Goal: Task Accomplishment & Management: Manage account settings

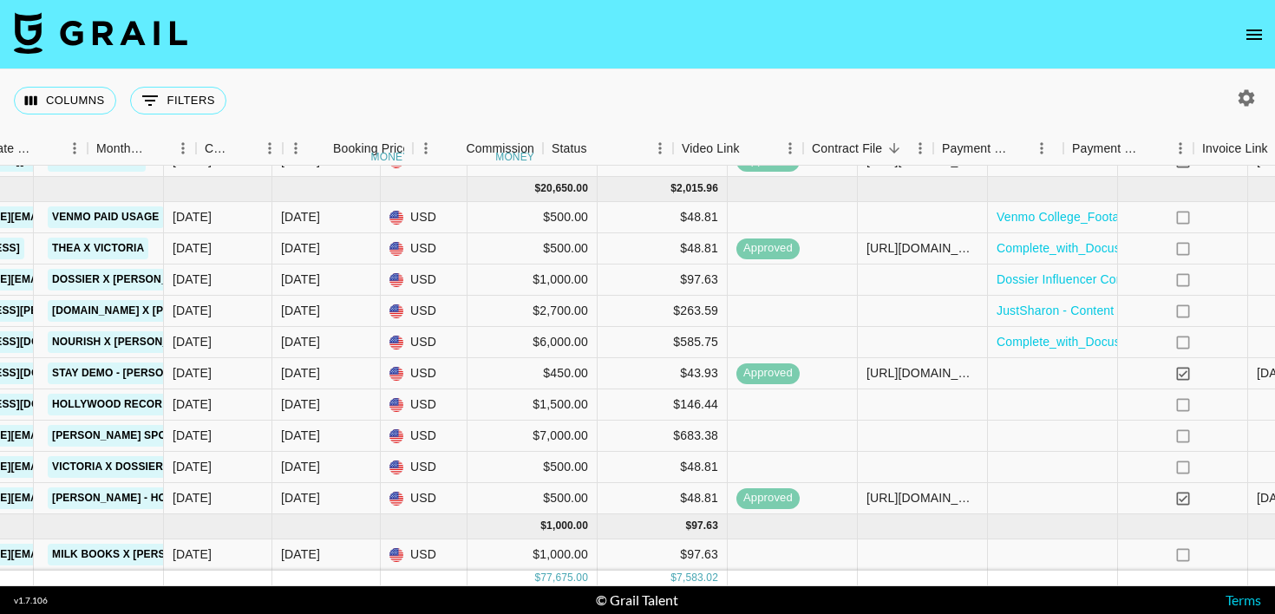
scroll to position [751, 1236]
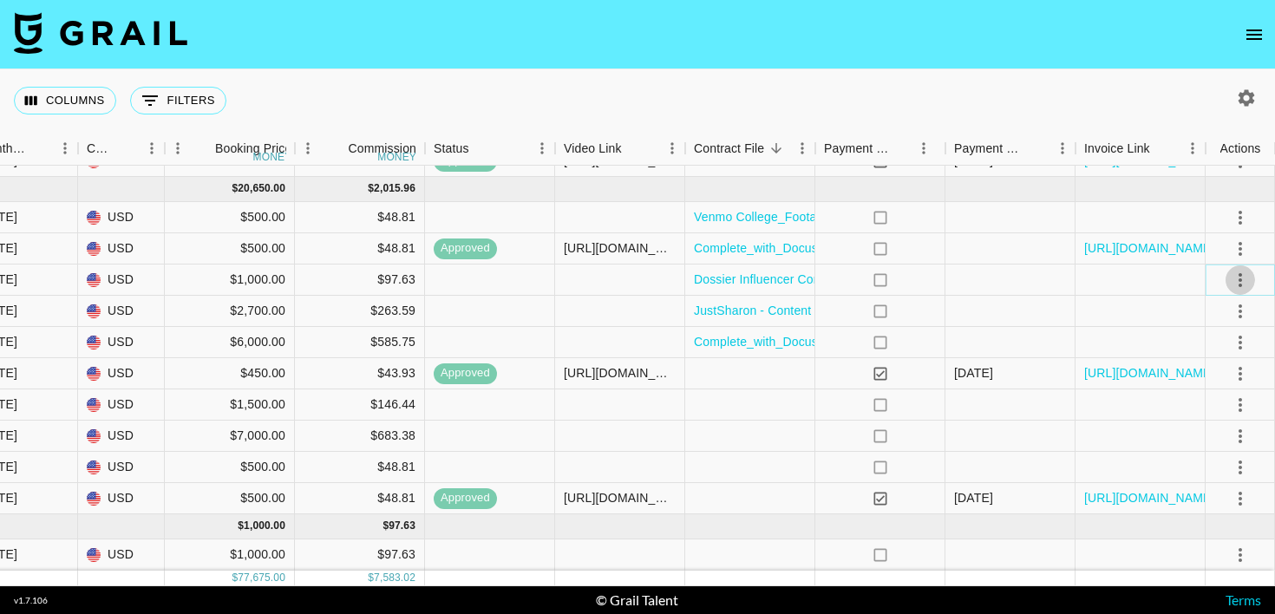
click at [1240, 281] on icon "select merge strategy" at bounding box center [1240, 280] width 3 height 14
click at [1224, 322] on li "Confirm" at bounding box center [1218, 317] width 113 height 31
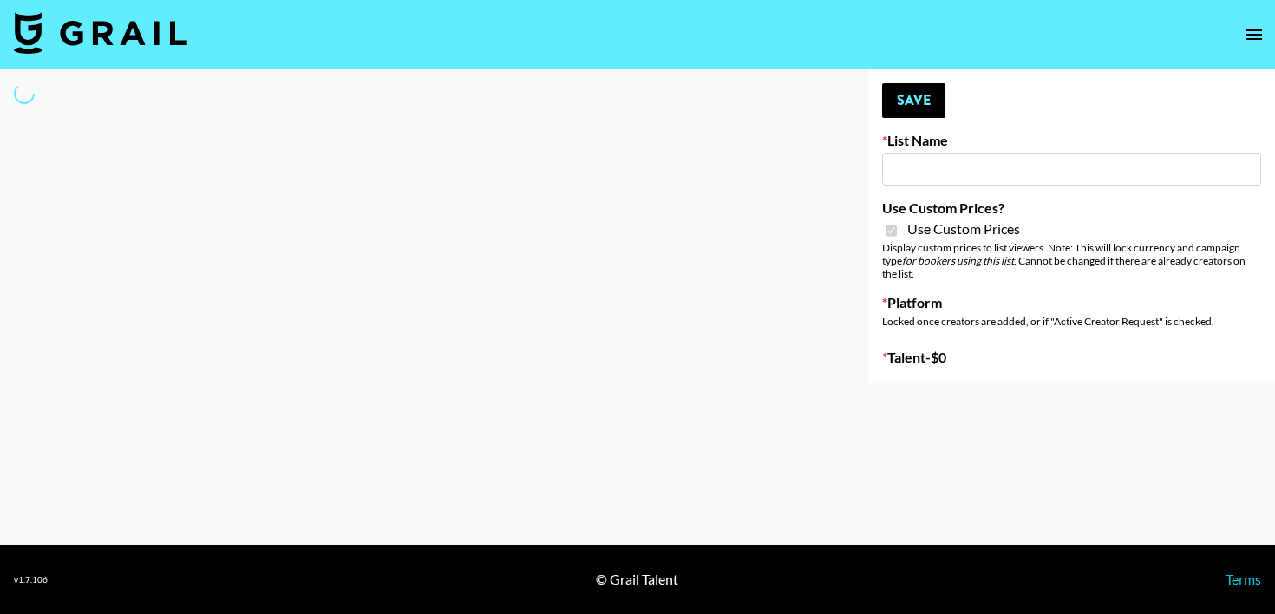
type input "Halovida (10th Oct)"
checkbox input "true"
select select "Brand"
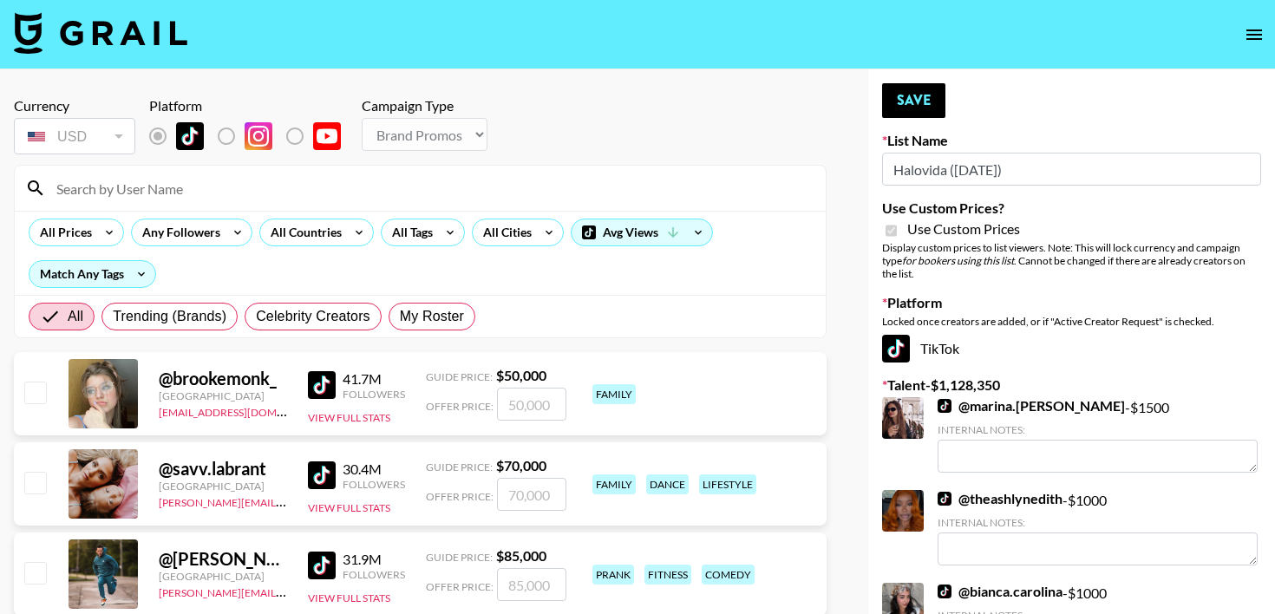
click at [250, 175] on input at bounding box center [430, 188] width 769 height 28
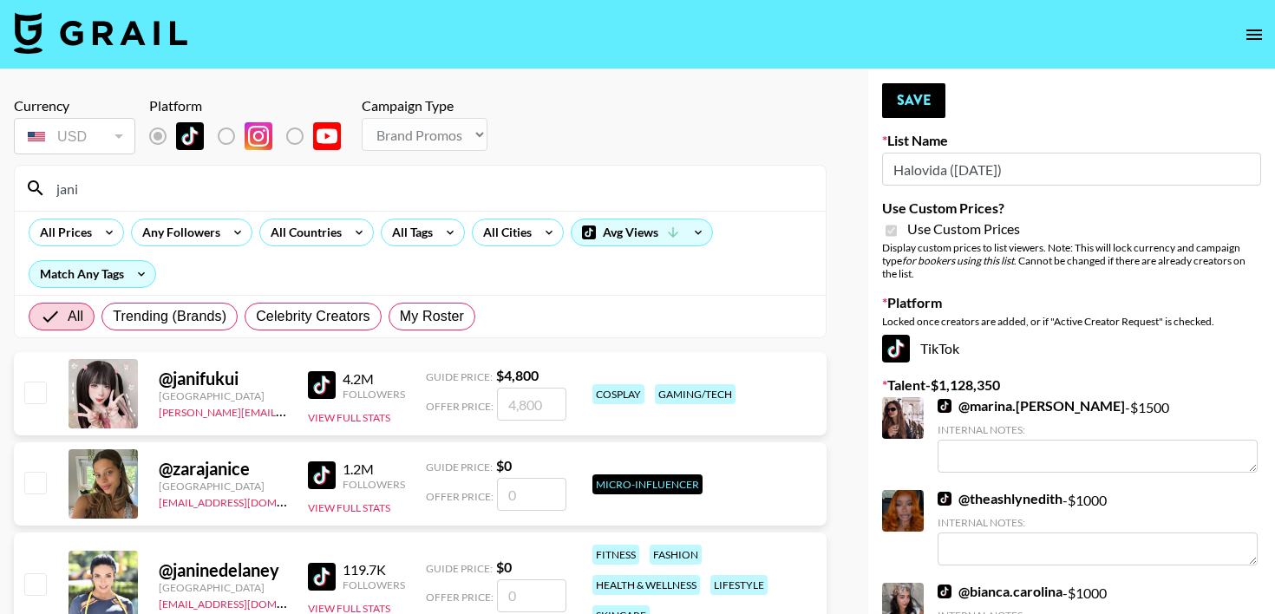
type input "janine"
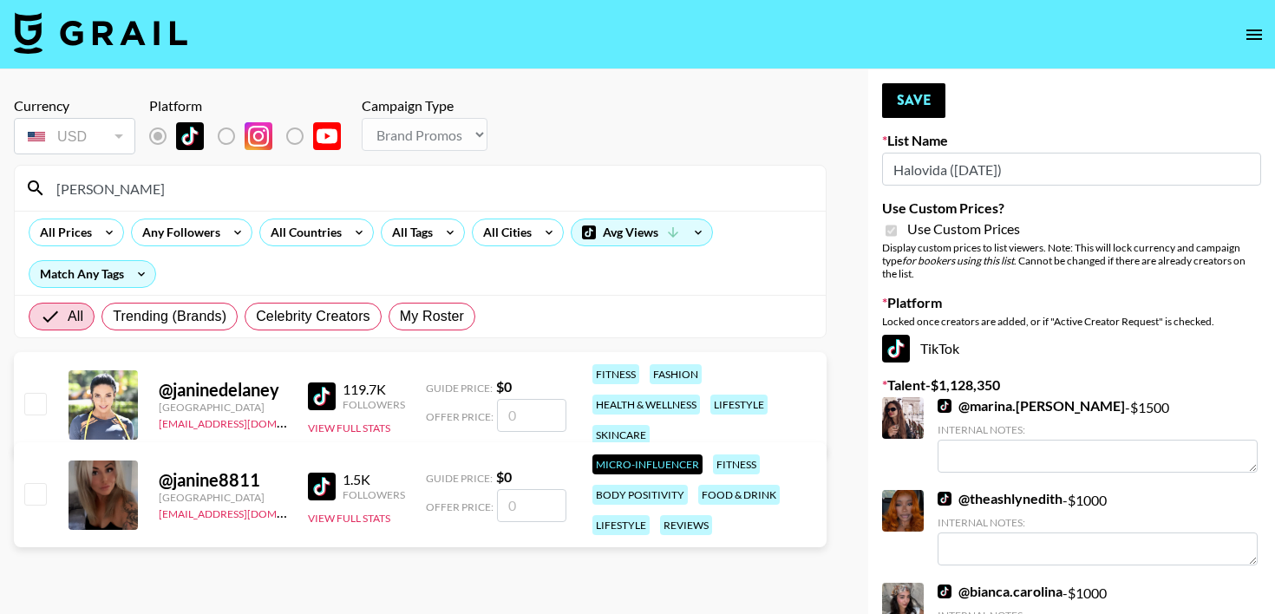
click at [527, 415] on input "number" at bounding box center [531, 415] width 69 height 33
type input "1"
checkbox input "true"
type input "1500"
click at [904, 105] on button "Save" at bounding box center [913, 100] width 63 height 35
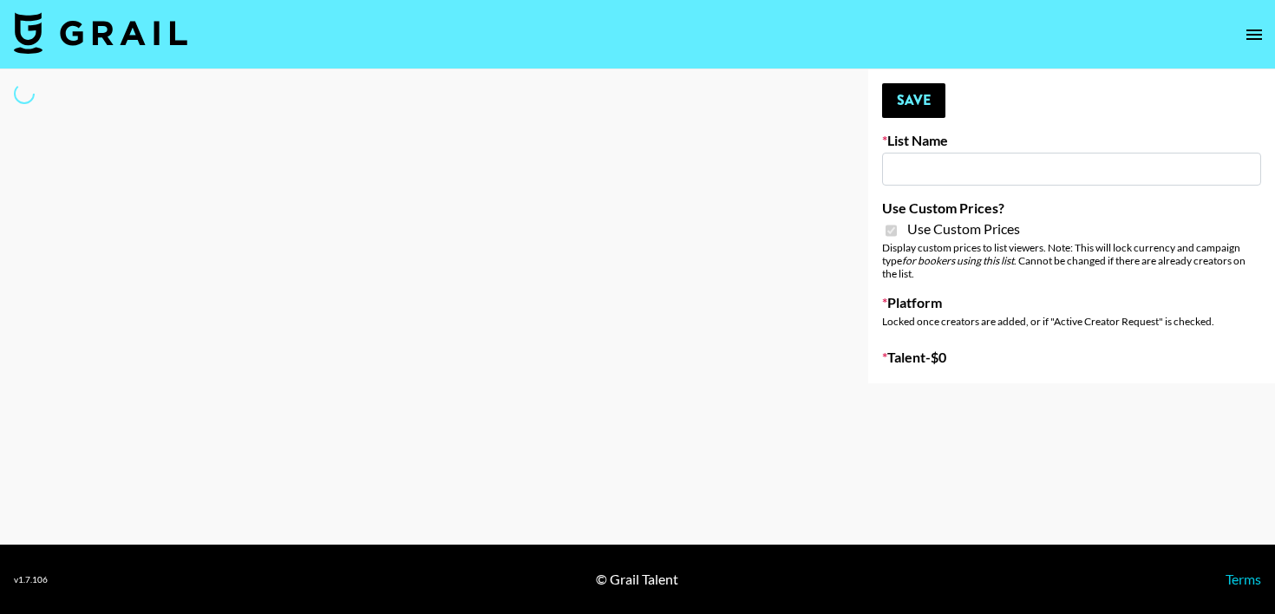
type input "Twodots ([DATE])"
checkbox input "true"
select select "Brand"
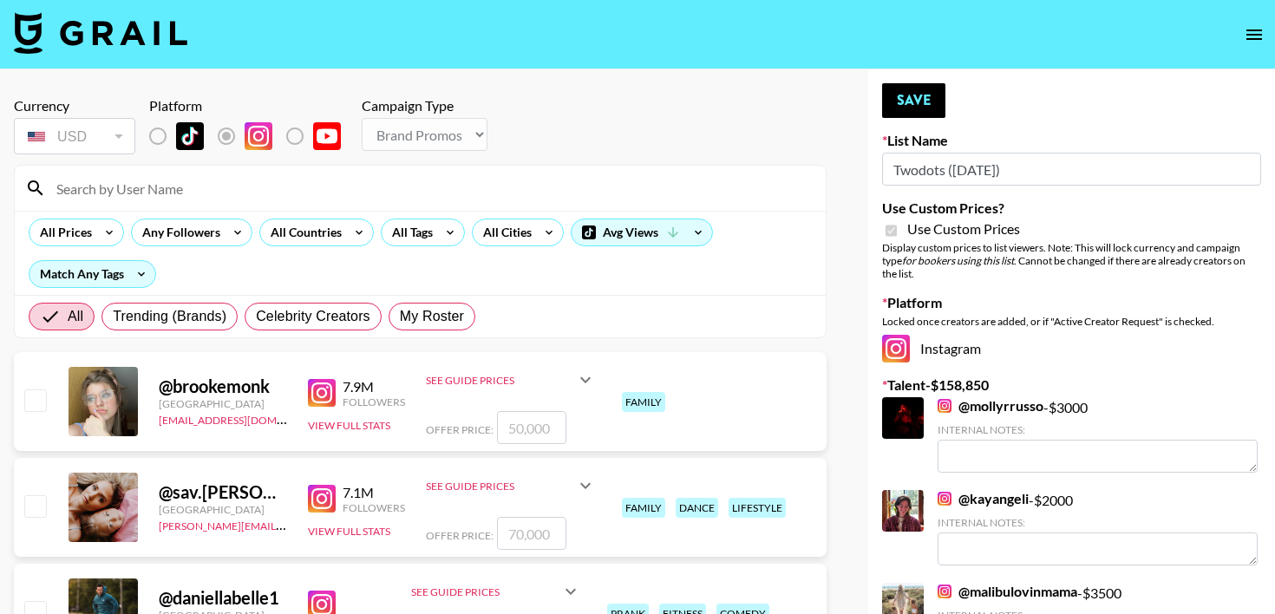
click at [211, 194] on input at bounding box center [430, 188] width 769 height 28
type input "janine"
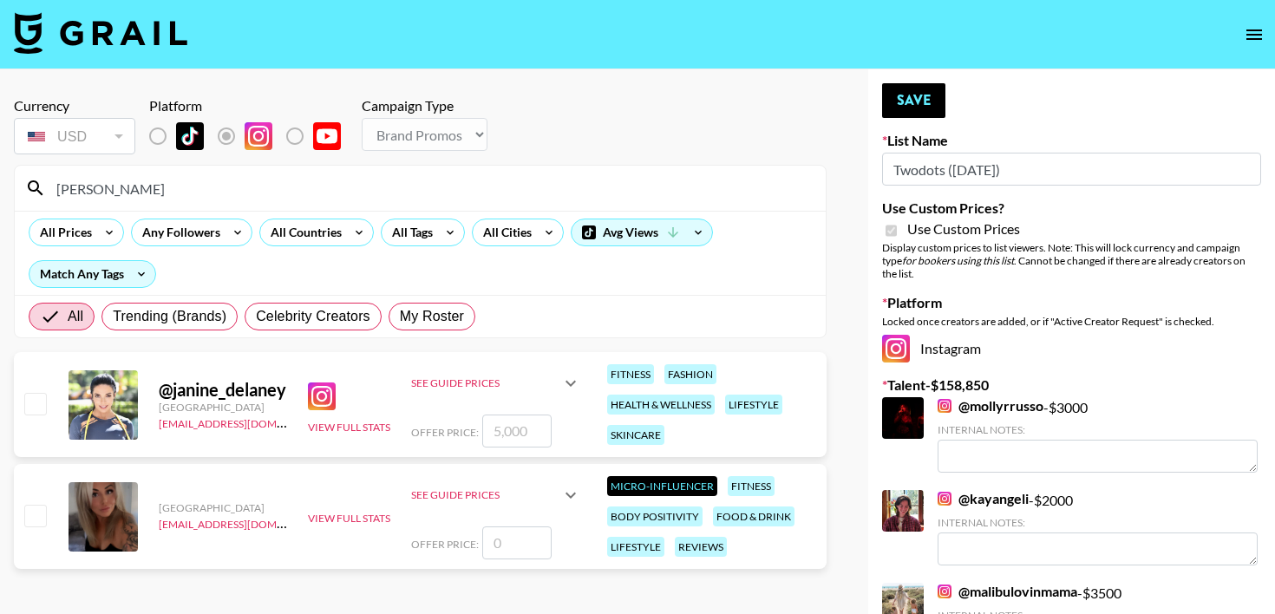
click at [504, 437] on input "number" at bounding box center [516, 431] width 69 height 33
type input "3"
checkbox input "true"
type input "3500"
click at [917, 111] on button "Save" at bounding box center [913, 100] width 63 height 35
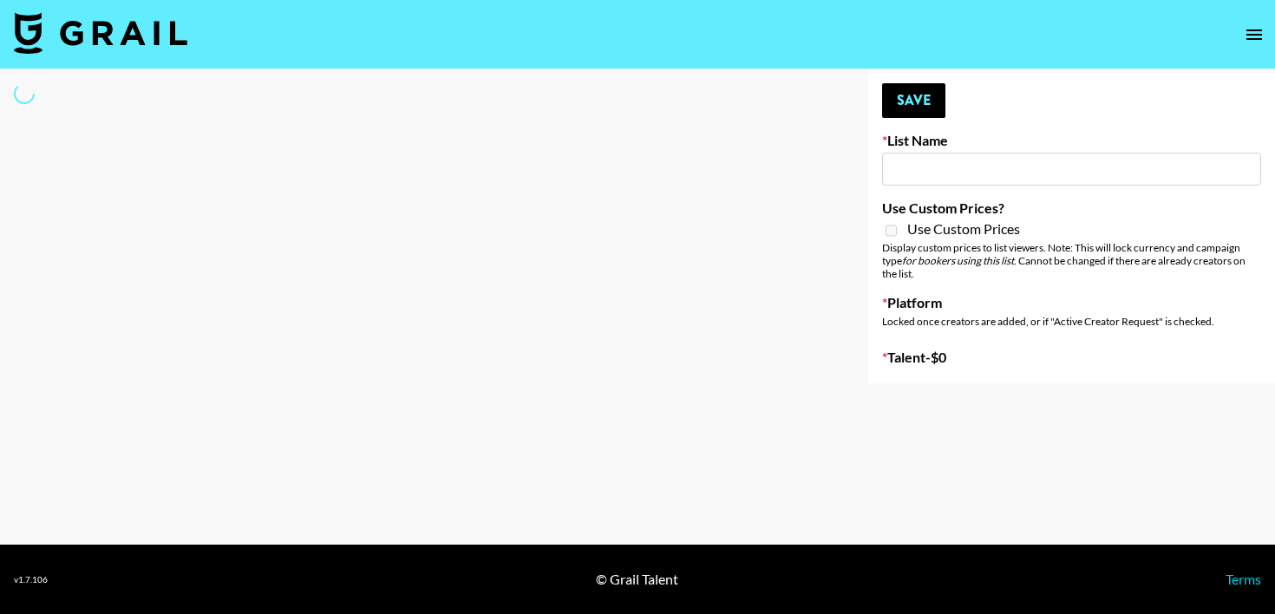
type input "June's Journey (12th Oct)"
select select "Song"
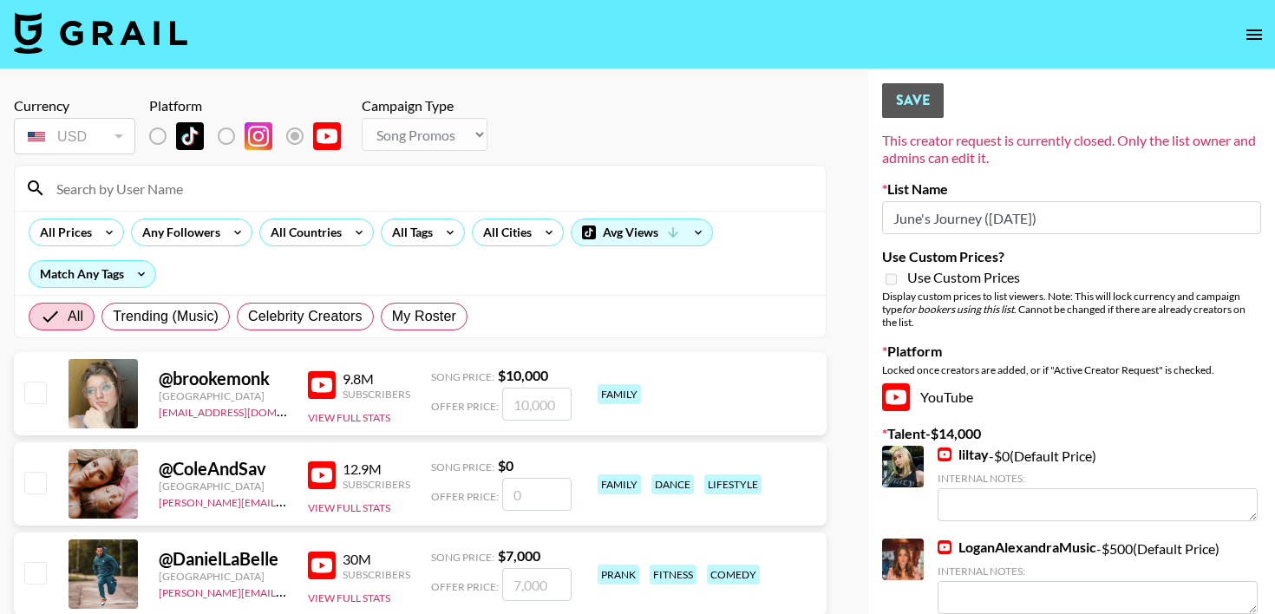
click at [301, 192] on input at bounding box center [430, 188] width 769 height 28
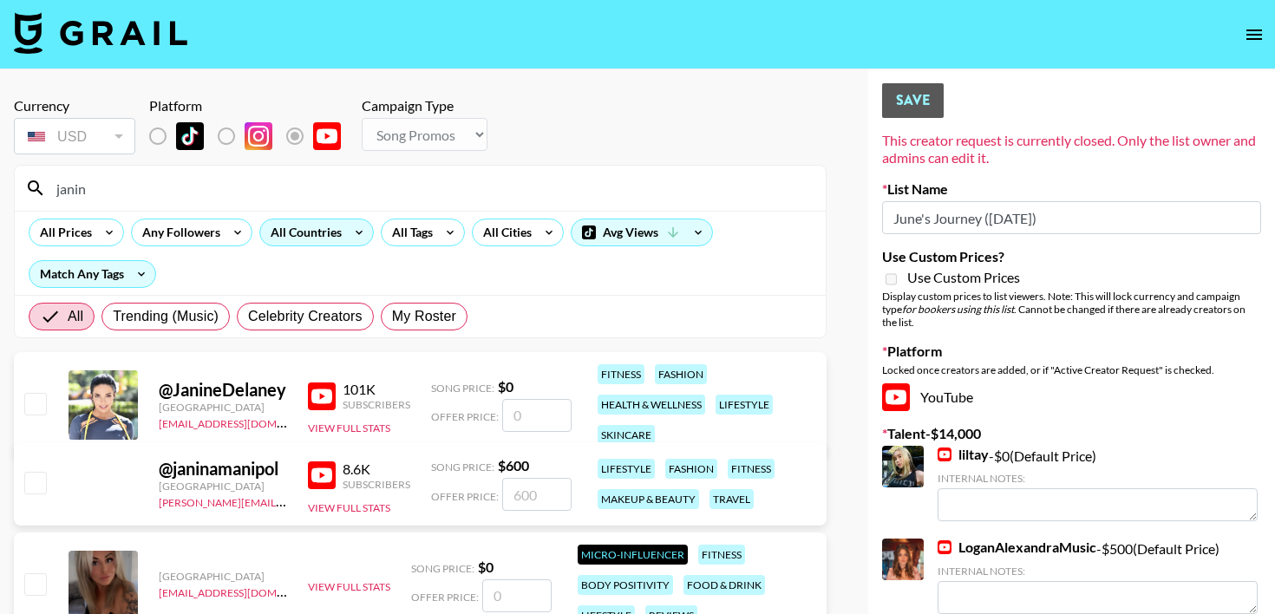
type input "janine"
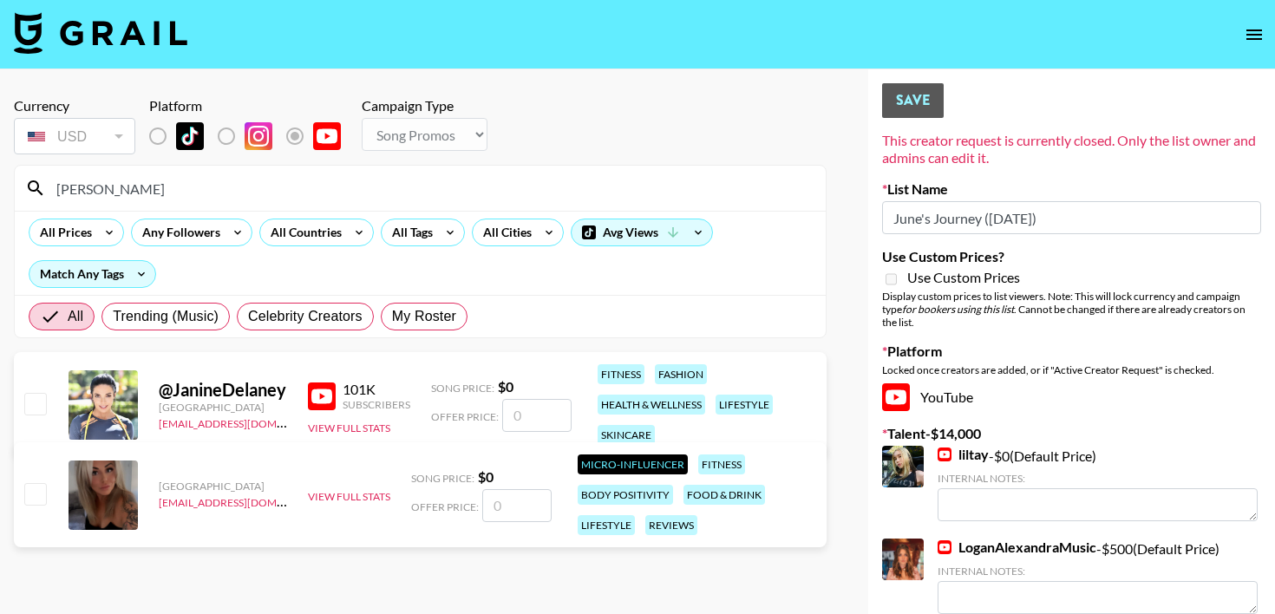
click at [513, 412] on input "number" at bounding box center [536, 415] width 69 height 33
checkbox input "true"
type input "2500"
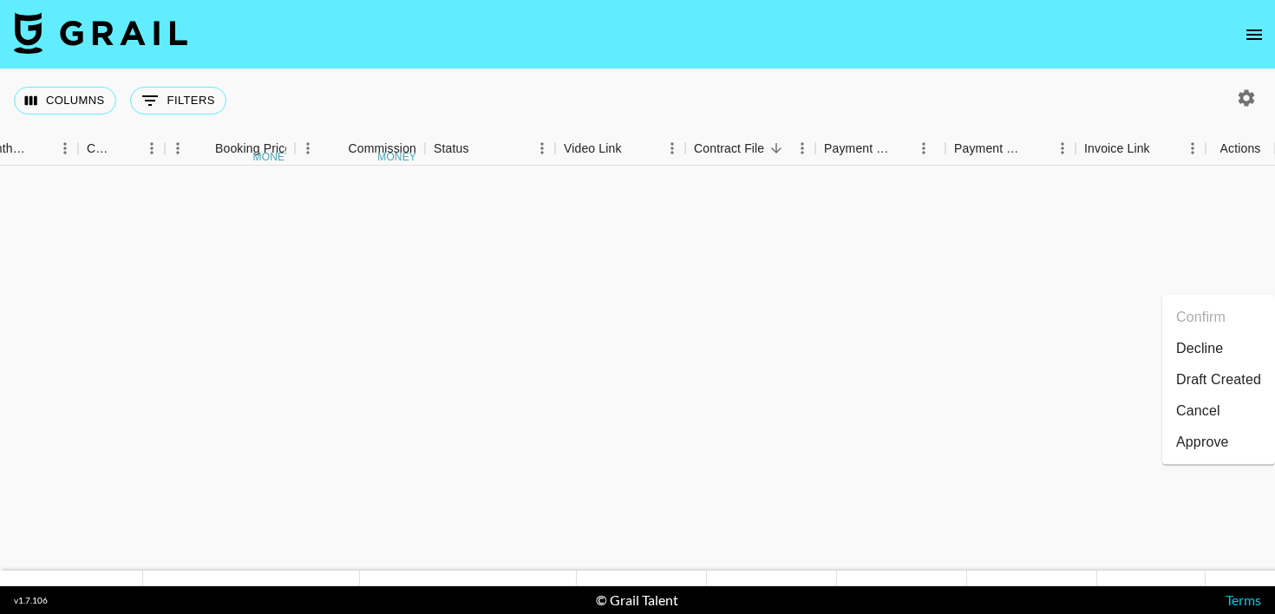
scroll to position [751, 1236]
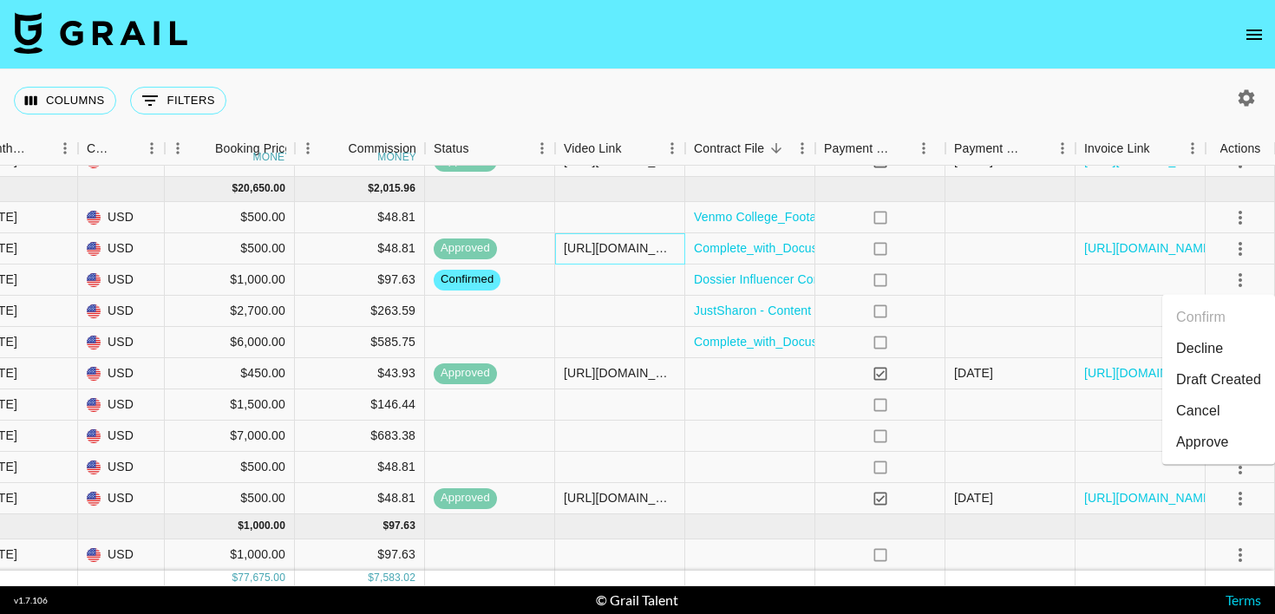
click at [587, 245] on div "https://www.tiktok.com/@vixxctoria/video/7558172275430657287?_r=1&_t=ZS-90KW2SY…" at bounding box center [620, 247] width 112 height 17
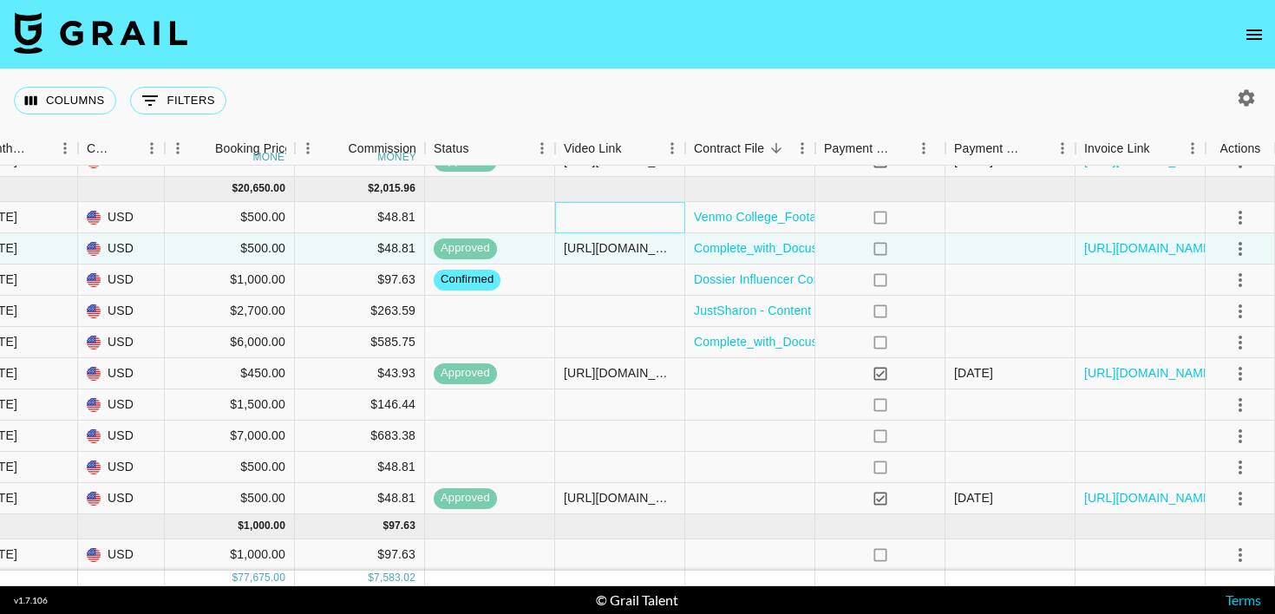
click at [587, 226] on div at bounding box center [620, 217] width 130 height 31
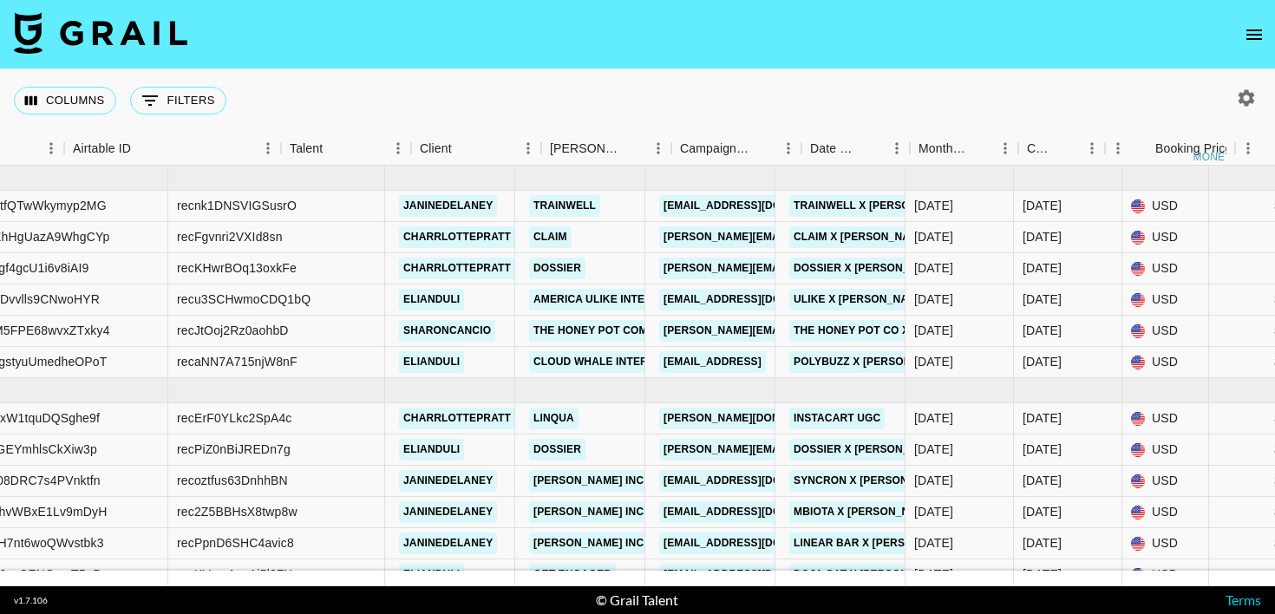
scroll to position [0, 0]
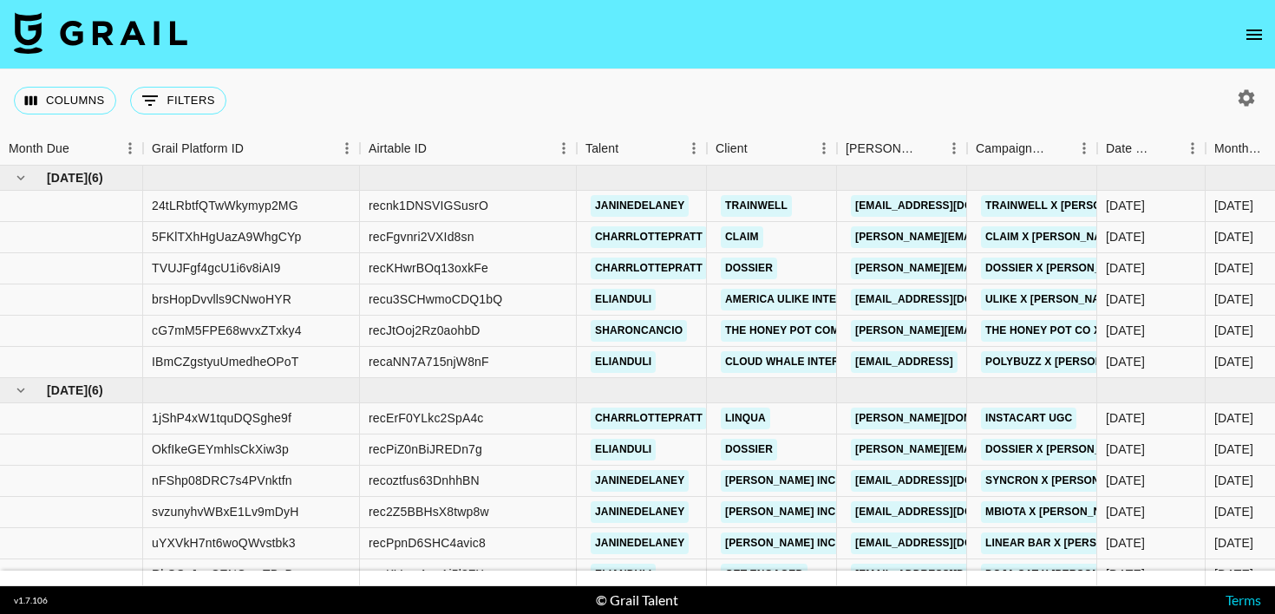
click at [1252, 88] on icon "button" at bounding box center [1246, 98] width 21 height 21
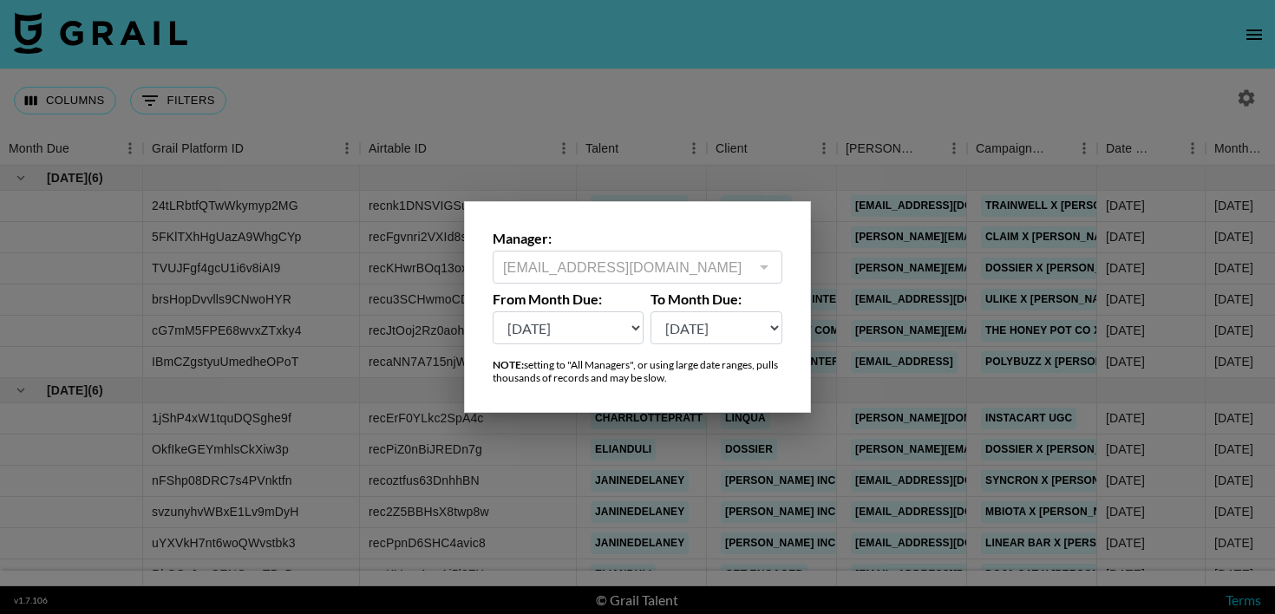
click at [624, 333] on select "Oct '26 Sep '26 Aug '26 Jul '26 Jun '26 May '26 Apr '26 Mar '26 Feb '26 Jan '26…" at bounding box center [568, 327] width 151 height 33
select select "Jan '25"
click at [493, 311] on select "Oct '26 Sep '26 Aug '26 Jul '26 Jun '26 May '26 Apr '26 Mar '26 Feb '26 Jan '26…" at bounding box center [568, 327] width 151 height 33
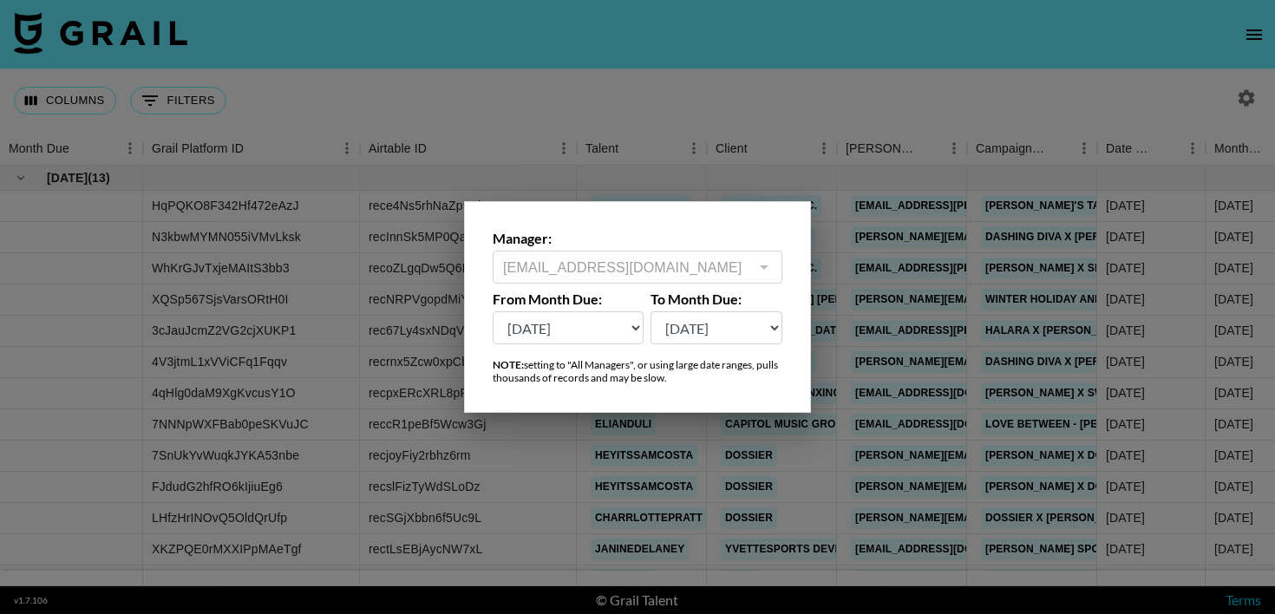
click at [675, 455] on div at bounding box center [637, 307] width 1275 height 614
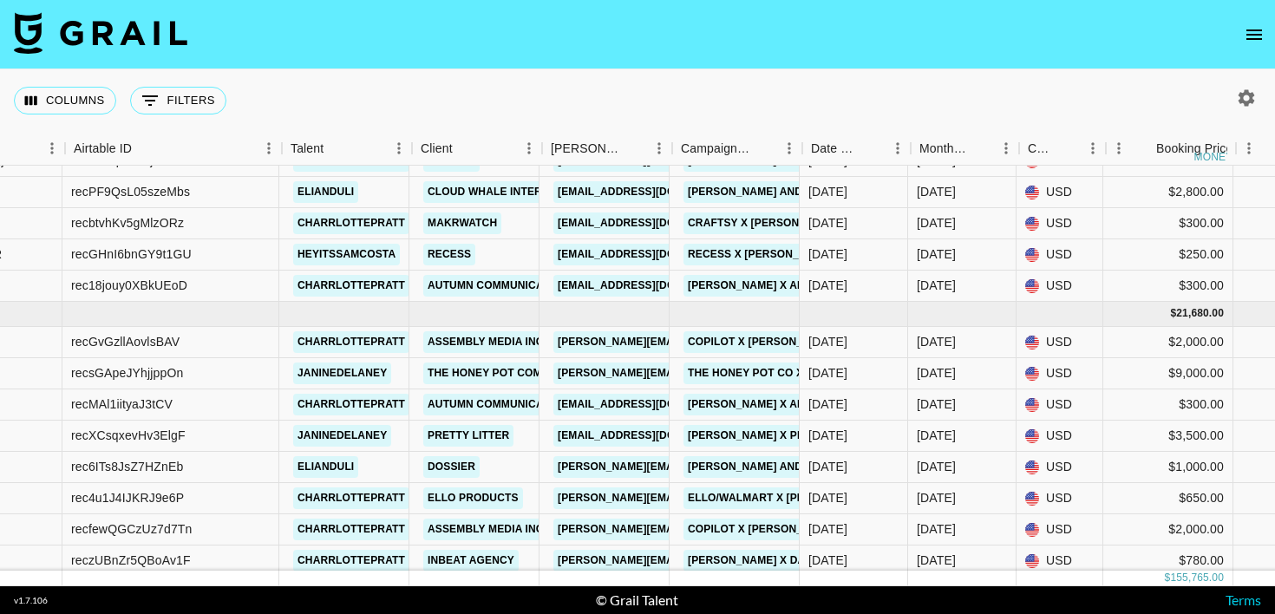
scroll to position [1520, 293]
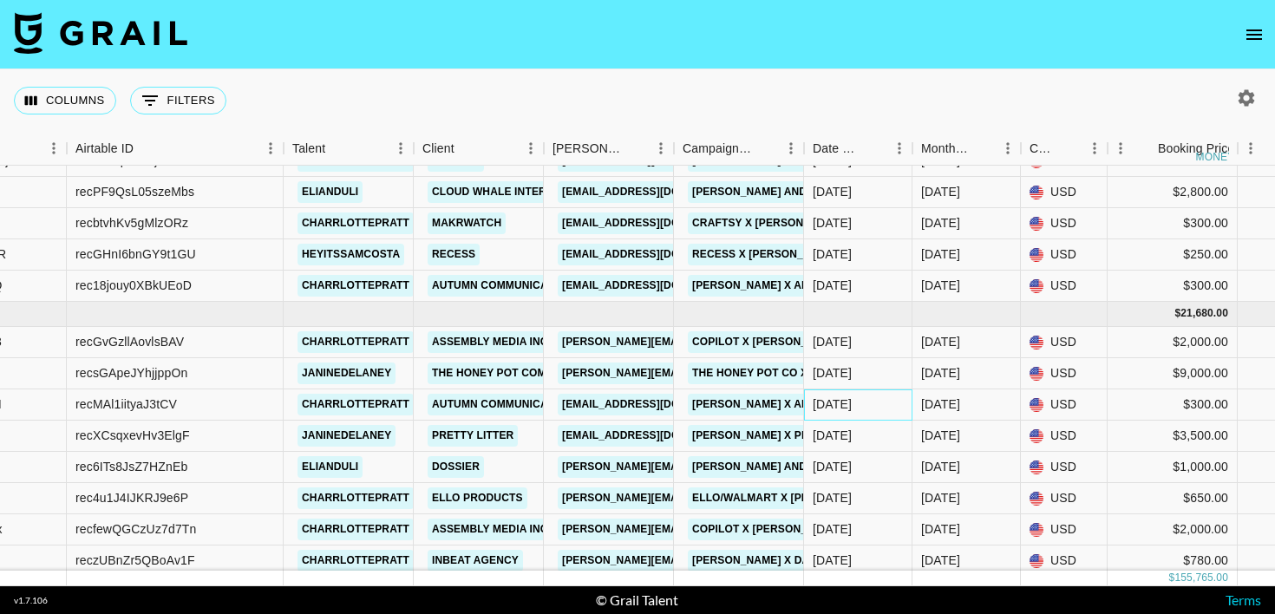
drag, startPoint x: 823, startPoint y: 405, endPoint x: 869, endPoint y: 405, distance: 46.0
click at [869, 405] on div "3/18/2025" at bounding box center [858, 404] width 108 height 31
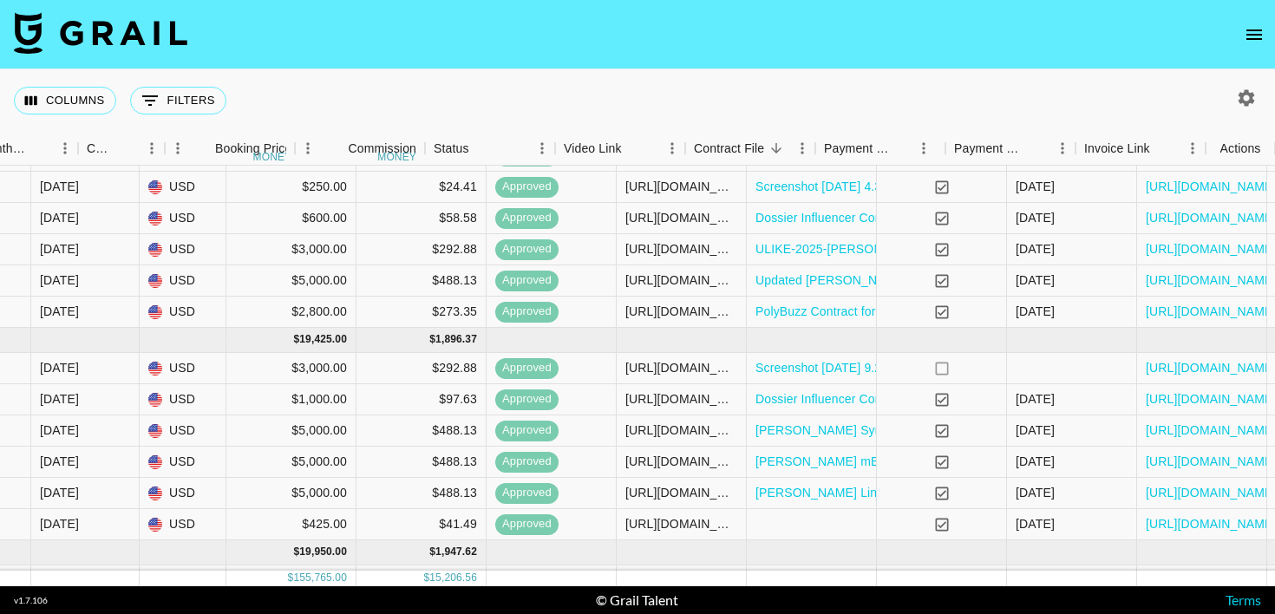
scroll to position [2043, 1236]
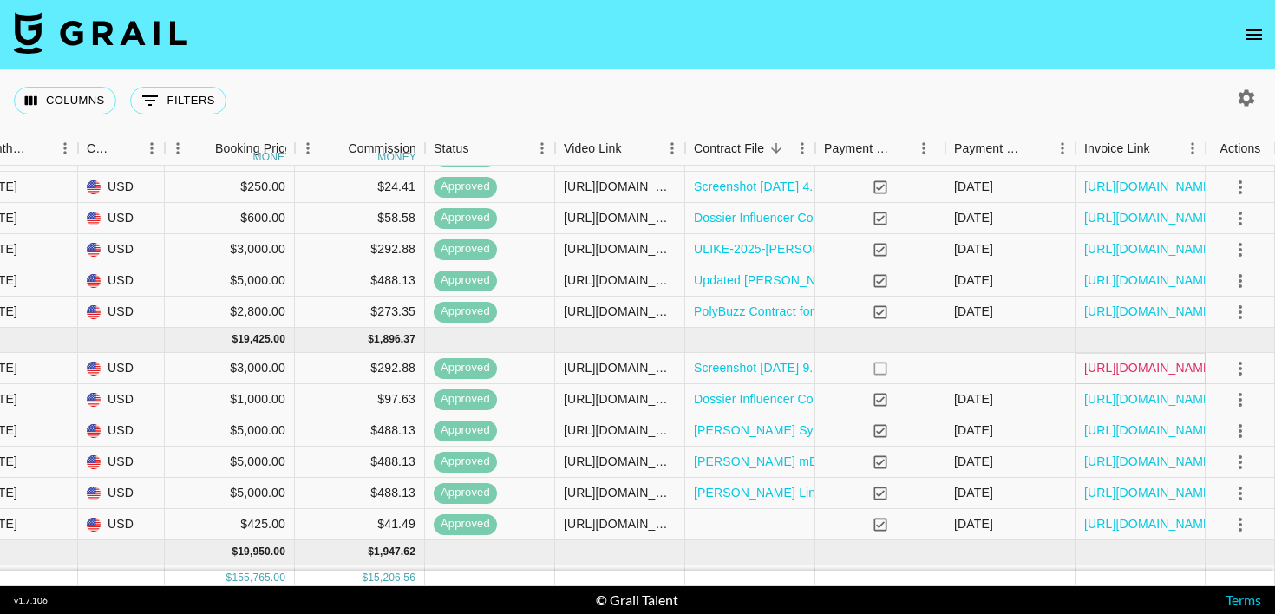
click at [1147, 363] on link "https://in.xero.com/7aX8QAIrnzxrTEJAsoExQrz8iWnijbpqD8w3Vzf6" at bounding box center [1149, 367] width 131 height 17
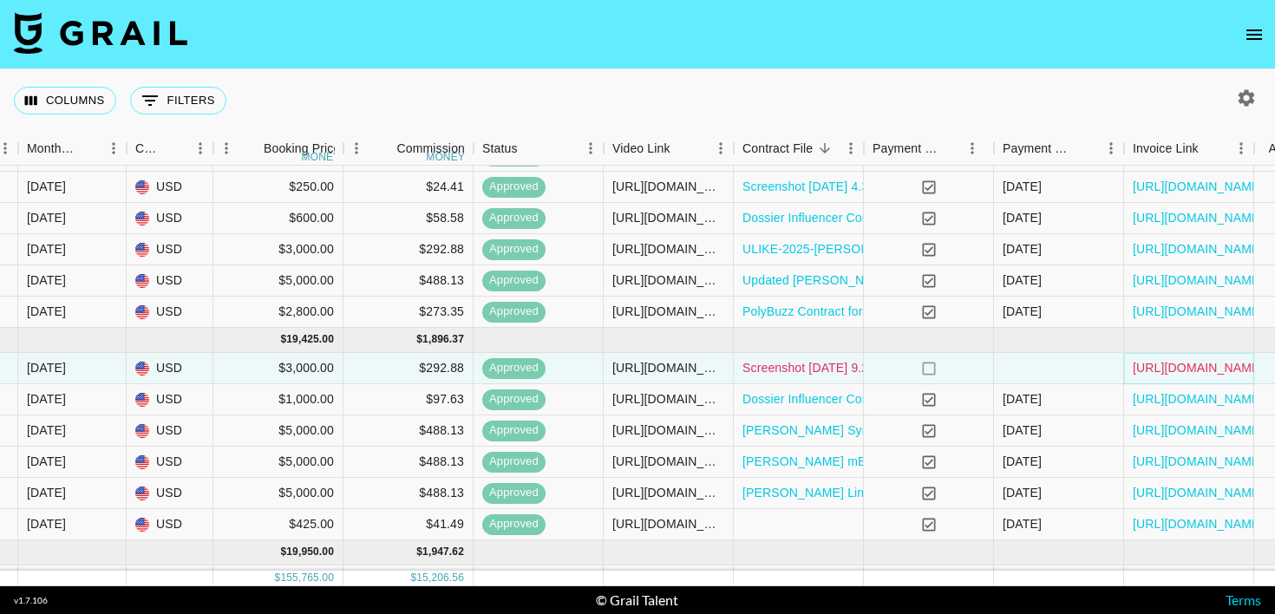
scroll to position [2043, 1187]
click at [775, 371] on link "Screenshot 2025-08-19 at 9.29.11 AM.png" at bounding box center [840, 367] width 194 height 17
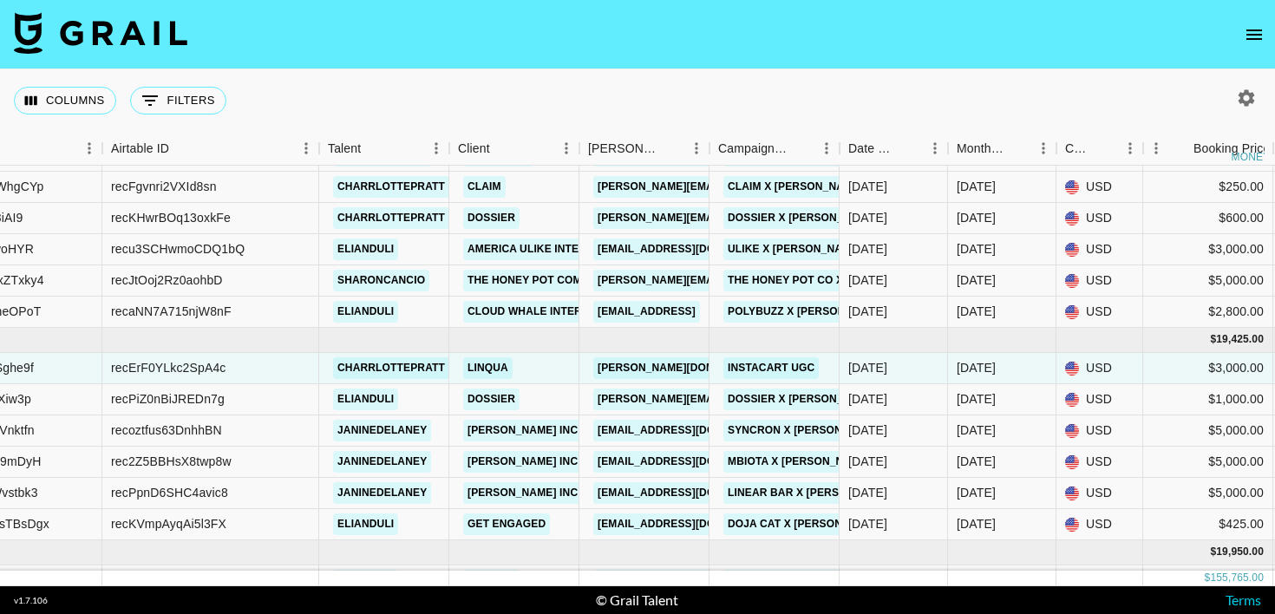
scroll to position [2043, 232]
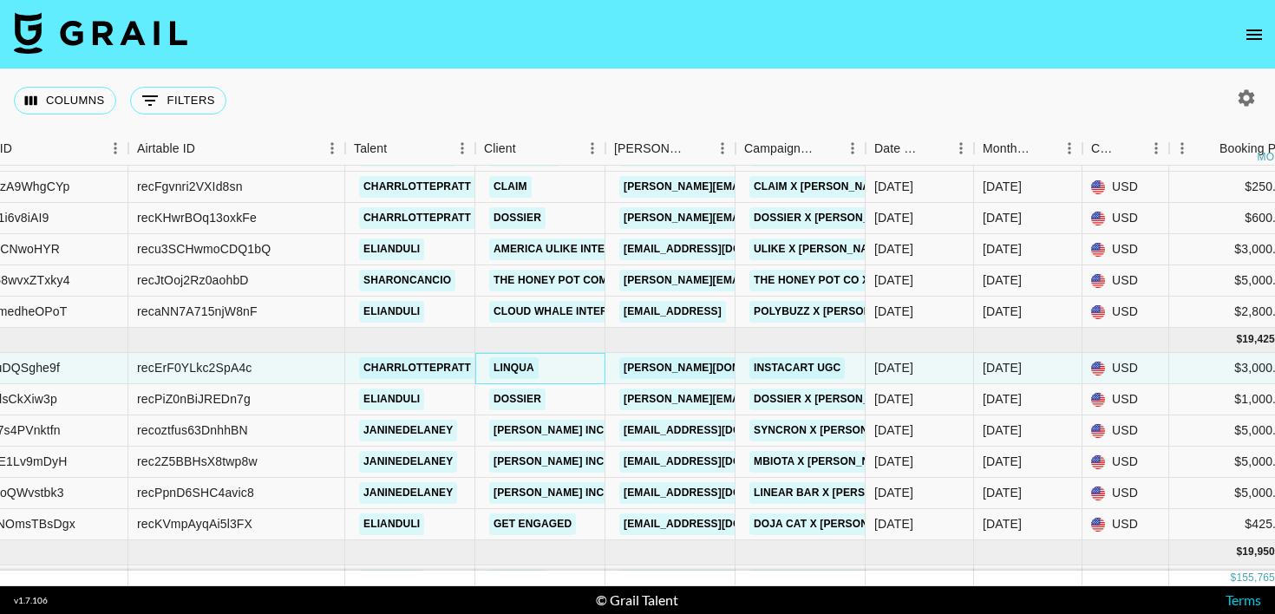
click at [584, 370] on div "Linqua" at bounding box center [540, 368] width 130 height 31
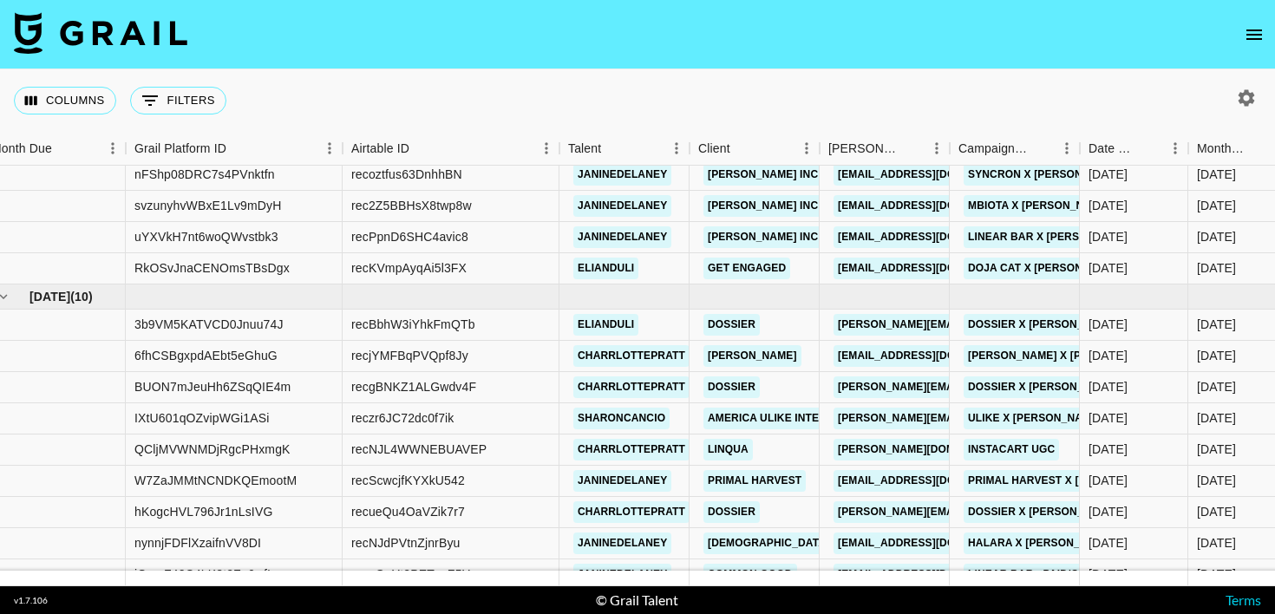
scroll to position [2299, 0]
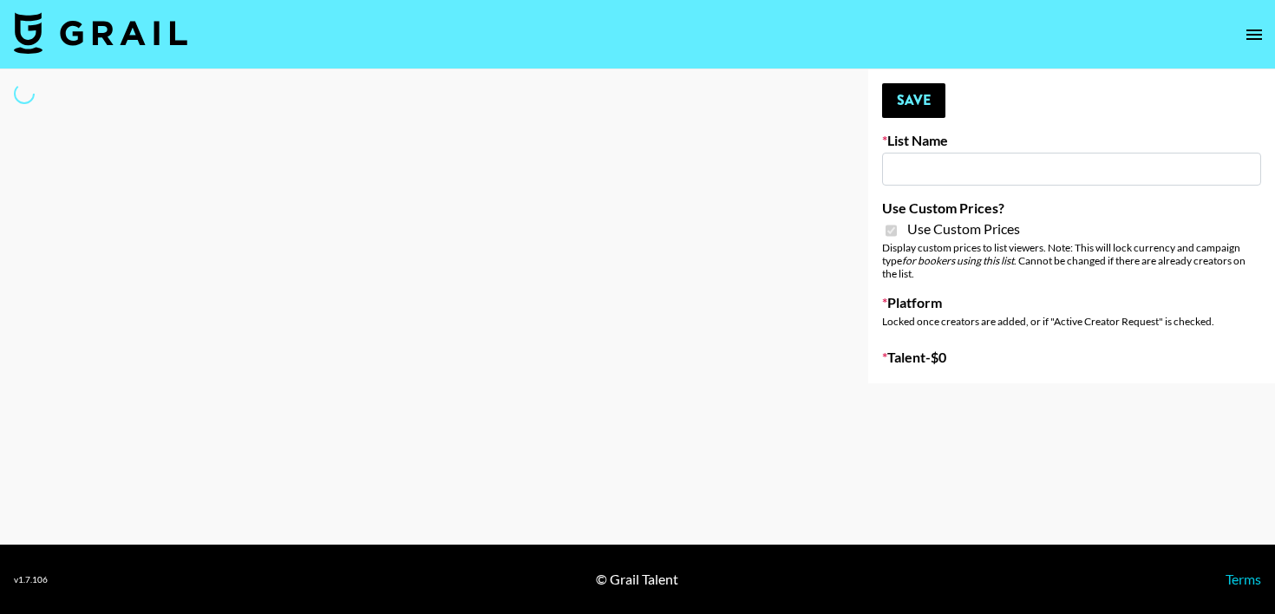
type input "ZENOWELL AI"
checkbox input "true"
select select "Brand"
type input "ZENOWELL AI"
checkbox input "true"
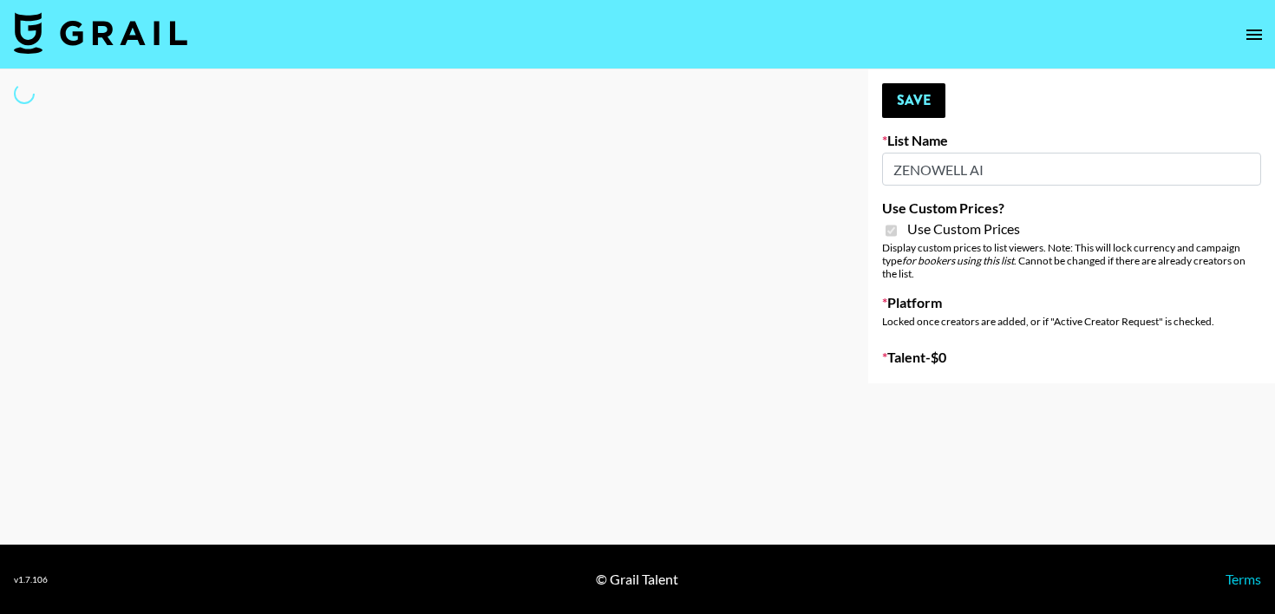
select select "Brand"
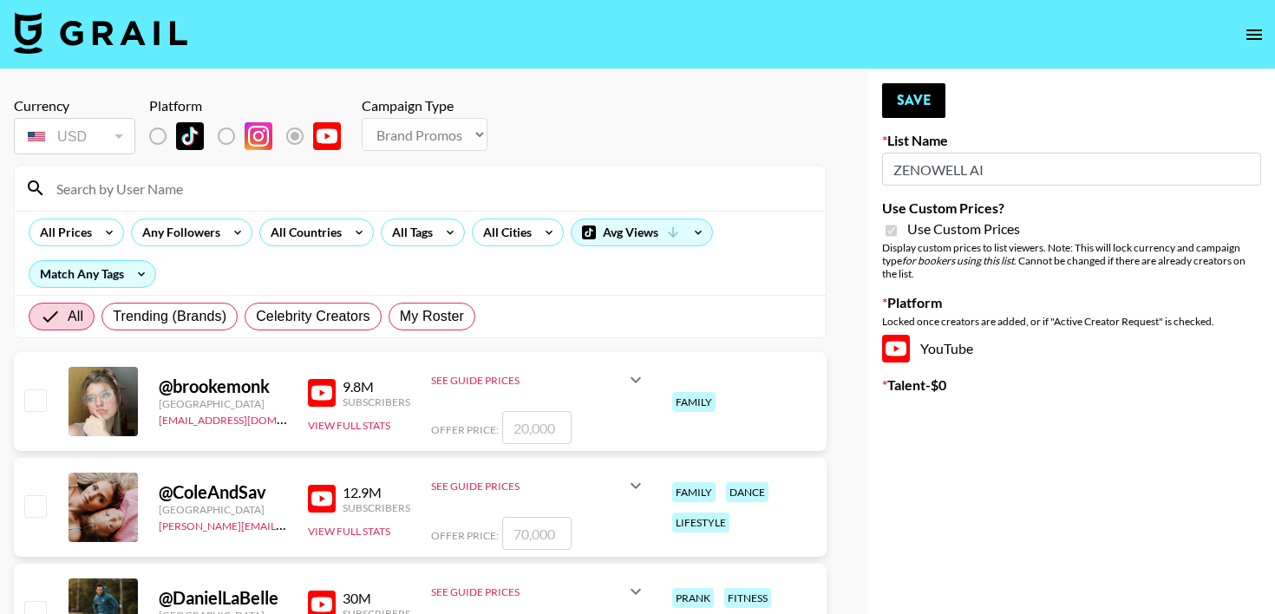
click at [203, 194] on input at bounding box center [430, 188] width 769 height 28
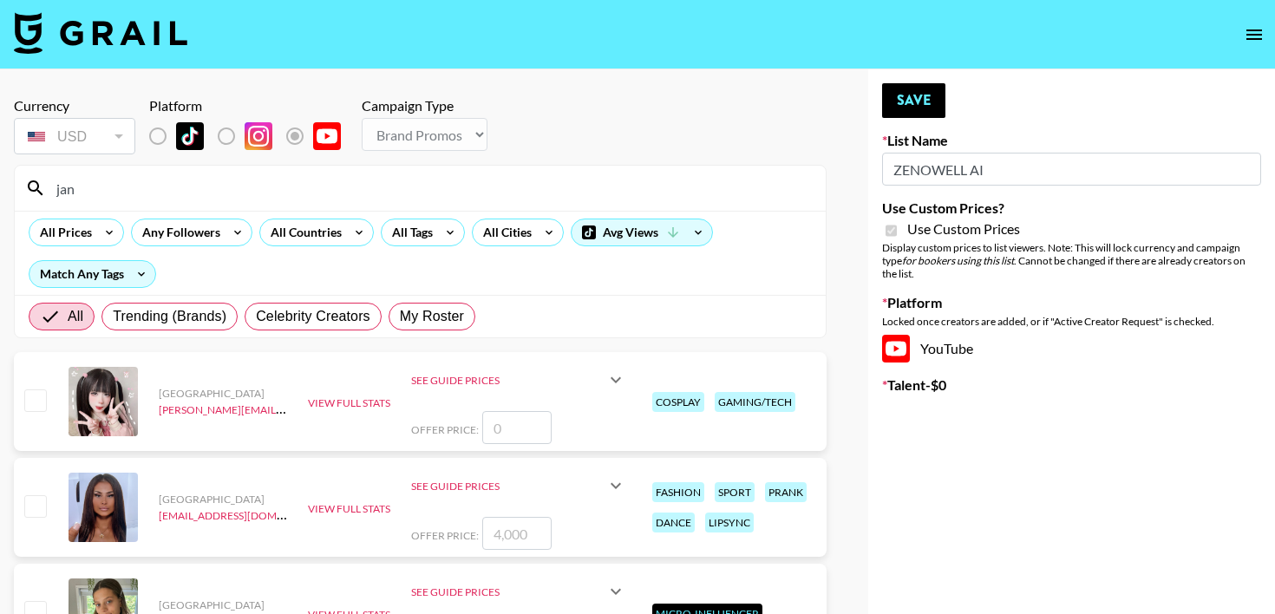
type input "[PERSON_NAME]"
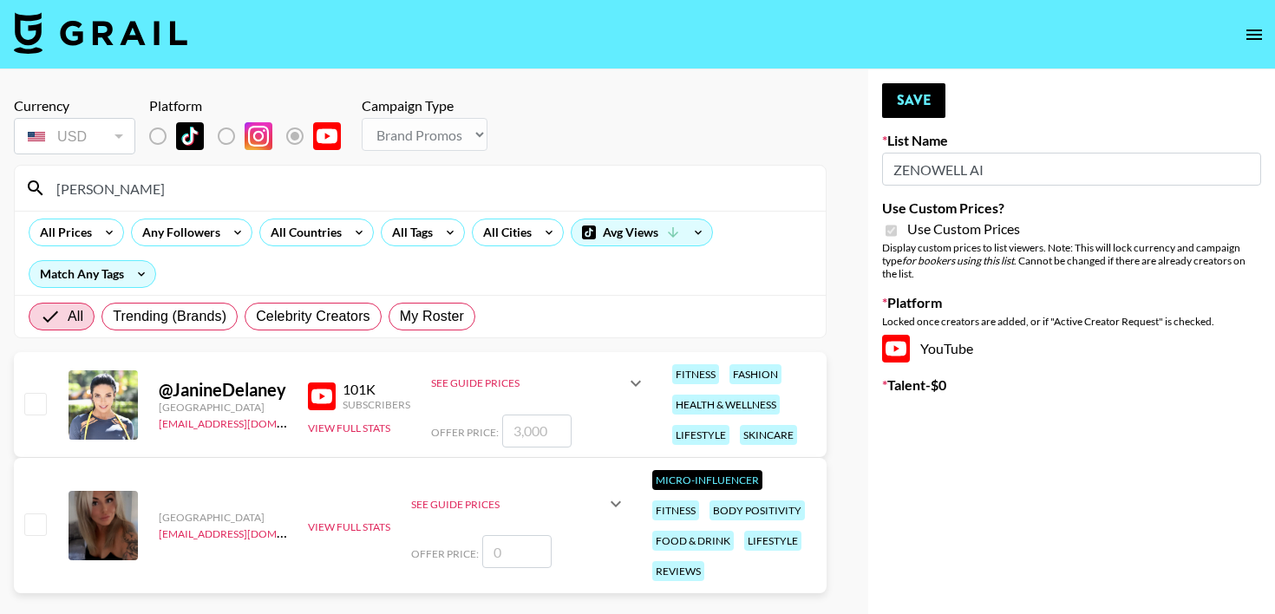
click at [539, 437] on input "number" at bounding box center [536, 431] width 69 height 33
click at [39, 399] on input "checkbox" at bounding box center [34, 403] width 21 height 21
checkbox input "true"
click at [541, 420] on input "3000" at bounding box center [536, 431] width 69 height 33
click at [521, 434] on input "3000" at bounding box center [536, 431] width 69 height 33
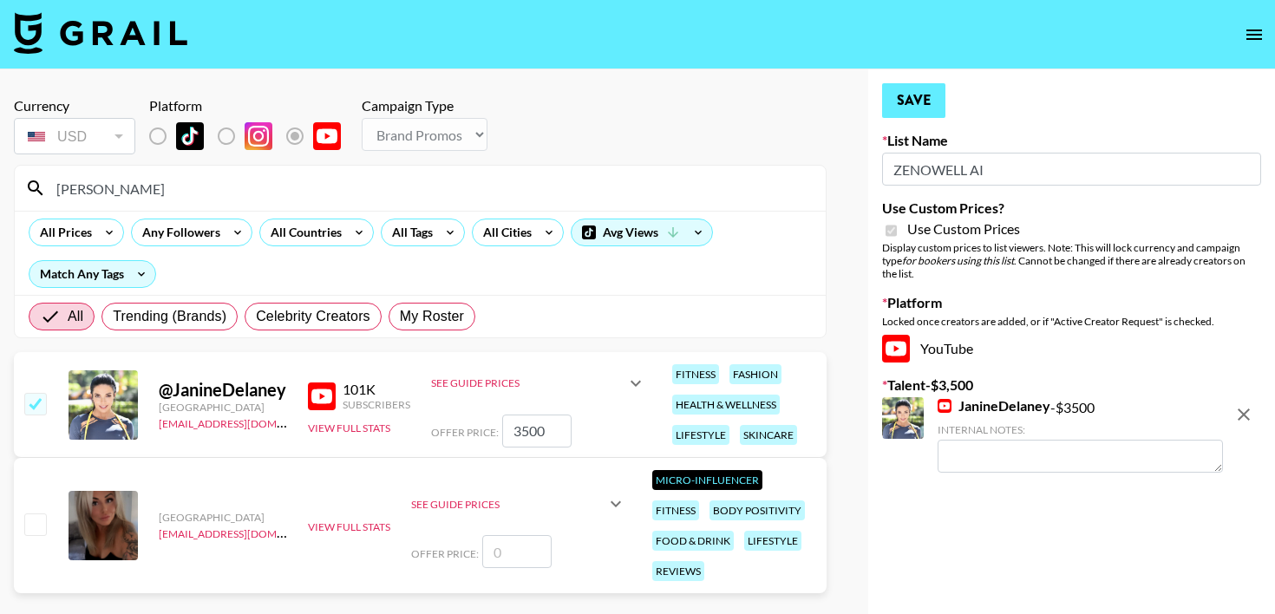
type input "3500"
click at [912, 99] on button "Save" at bounding box center [913, 100] width 63 height 35
